Goal: Navigation & Orientation: Find specific page/section

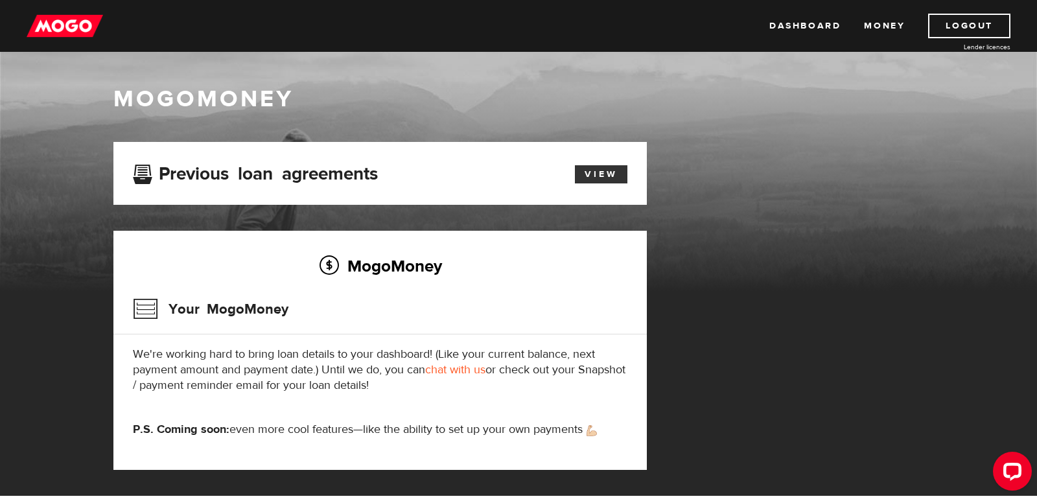
click at [602, 173] on link "View" at bounding box center [601, 174] width 52 height 18
